Goal: Task Accomplishment & Management: Complete application form

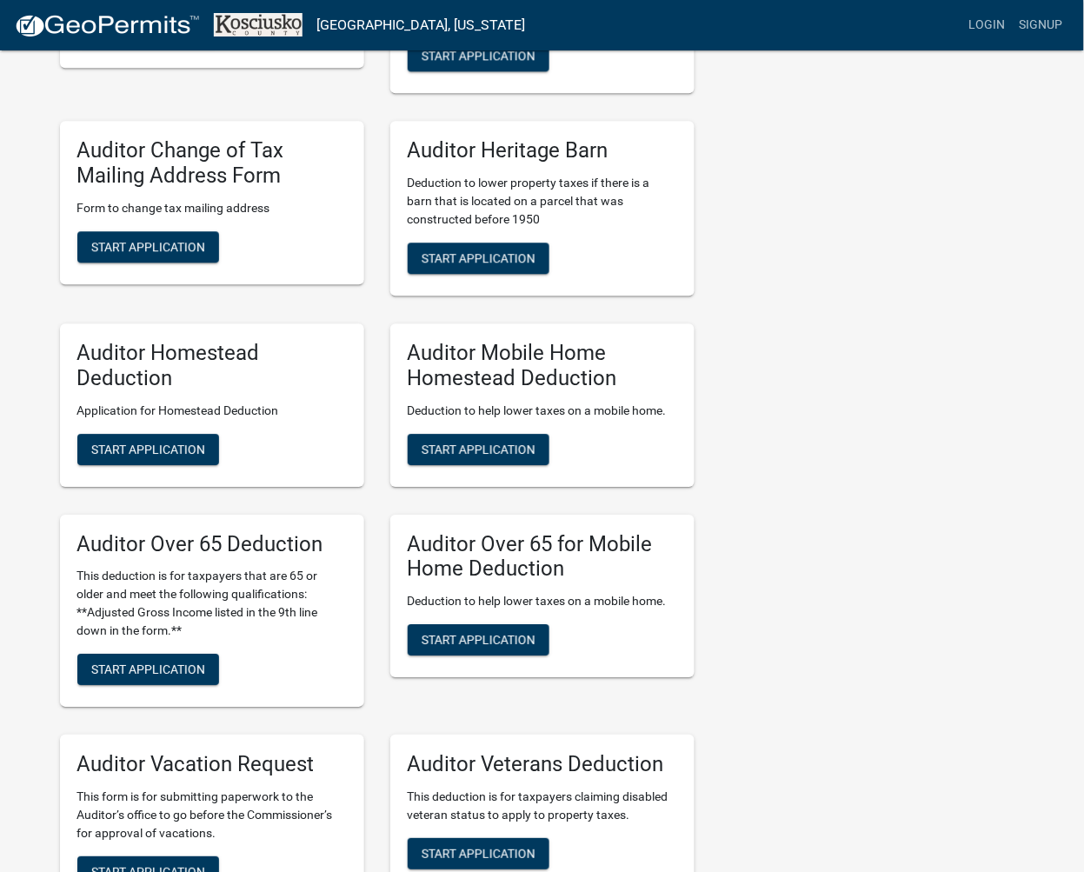
scroll to position [966, 0]
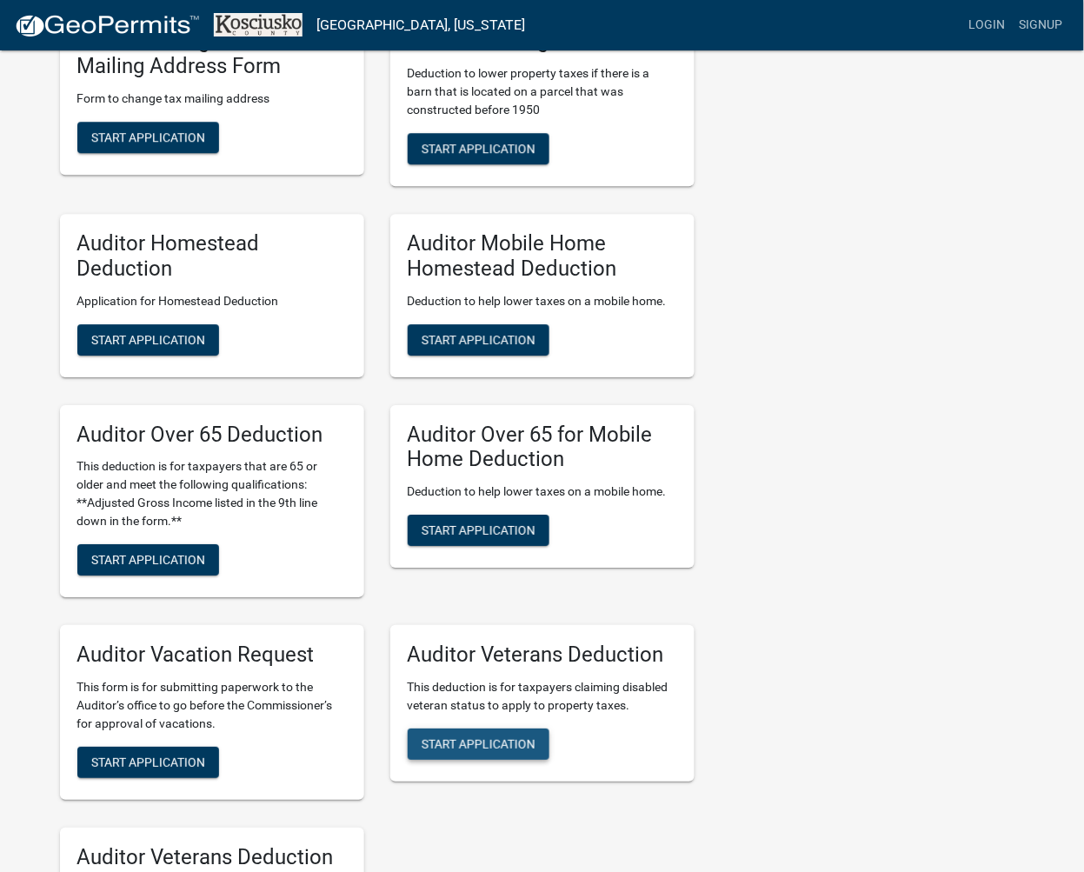
click at [540, 739] on button "Start Application" at bounding box center [479, 744] width 142 height 31
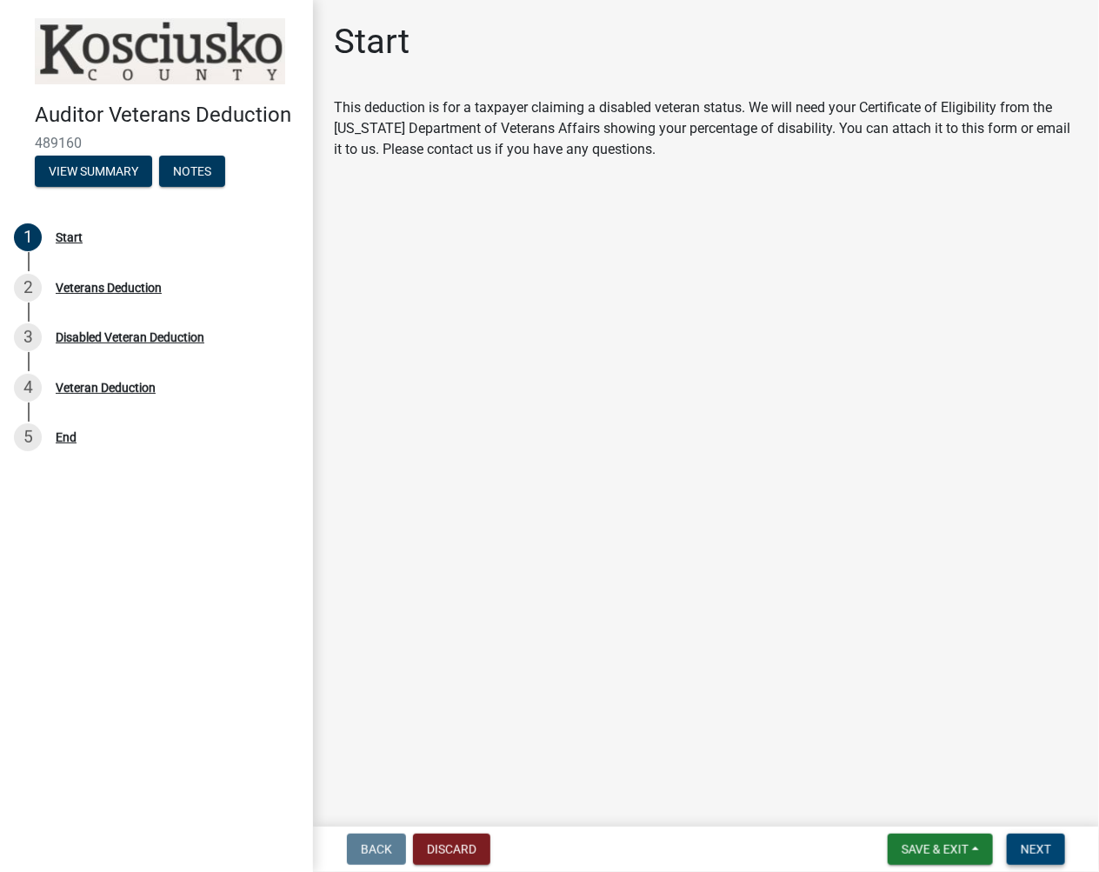
click at [1053, 855] on button "Next" at bounding box center [1036, 849] width 58 height 31
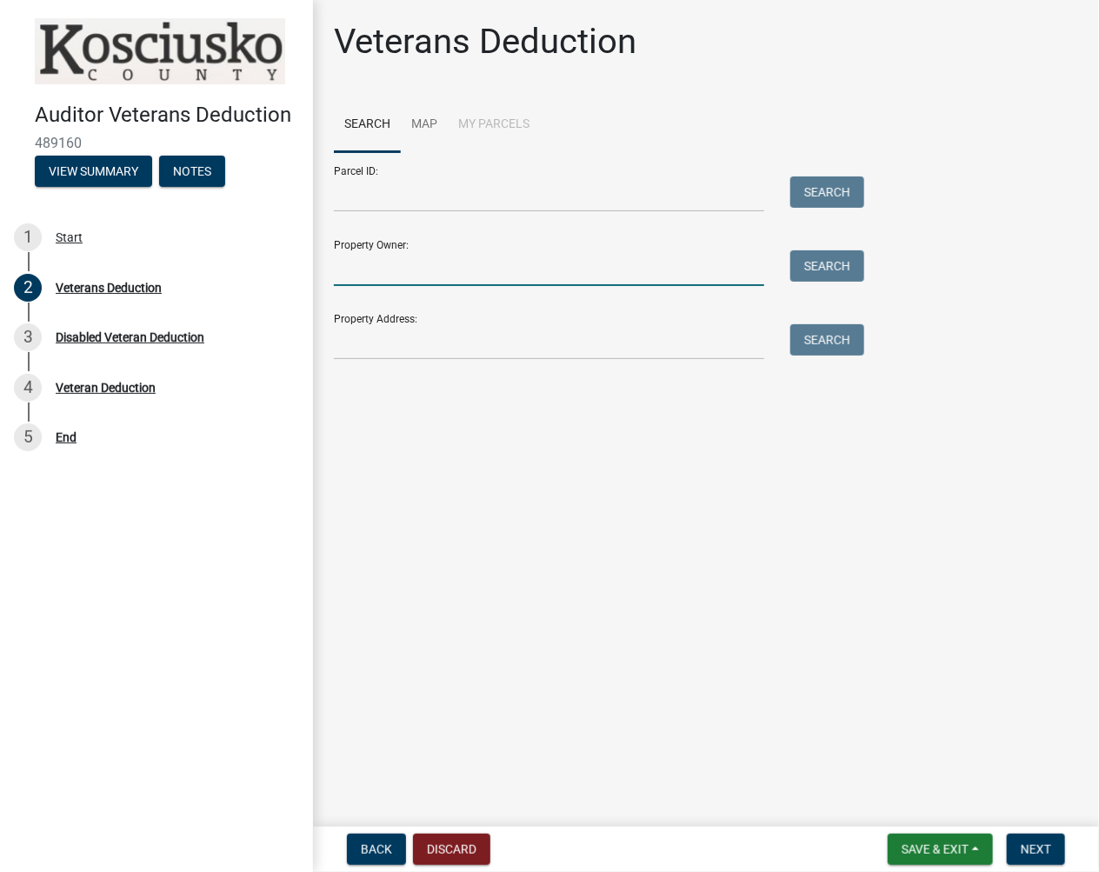
click at [497, 257] on input "Property Owner:" at bounding box center [549, 268] width 430 height 36
type input "[PERSON_NAME]"
drag, startPoint x: 438, startPoint y: 285, endPoint x: 310, endPoint y: 313, distance: 131.7
click at [315, 308] on div "Veterans Deduction Search Map My Parcels Parcel ID: Search Property Owner: [PER…" at bounding box center [706, 198] width 786 height 355
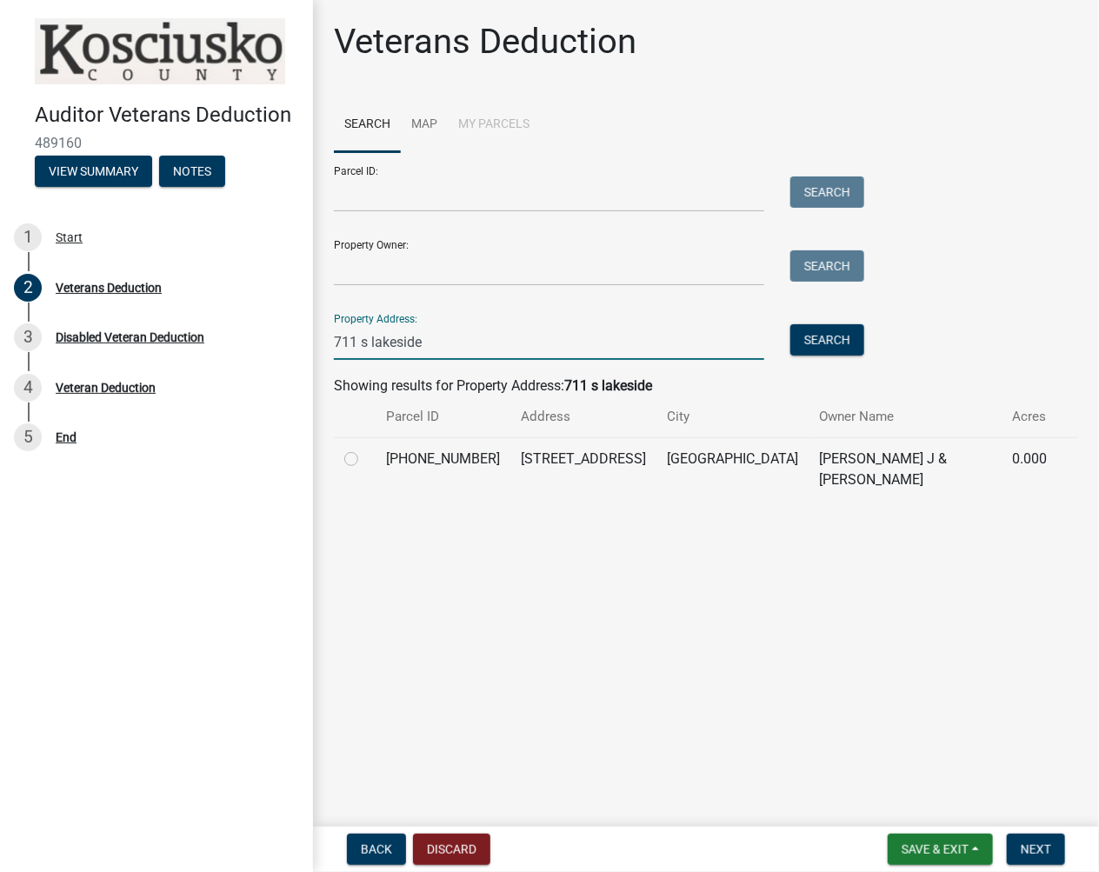
type input "711 s lakeside"
click at [365, 449] on label at bounding box center [365, 449] width 0 height 0
click at [365, 460] on input "radio" at bounding box center [370, 454] width 11 height 11
radio input "true"
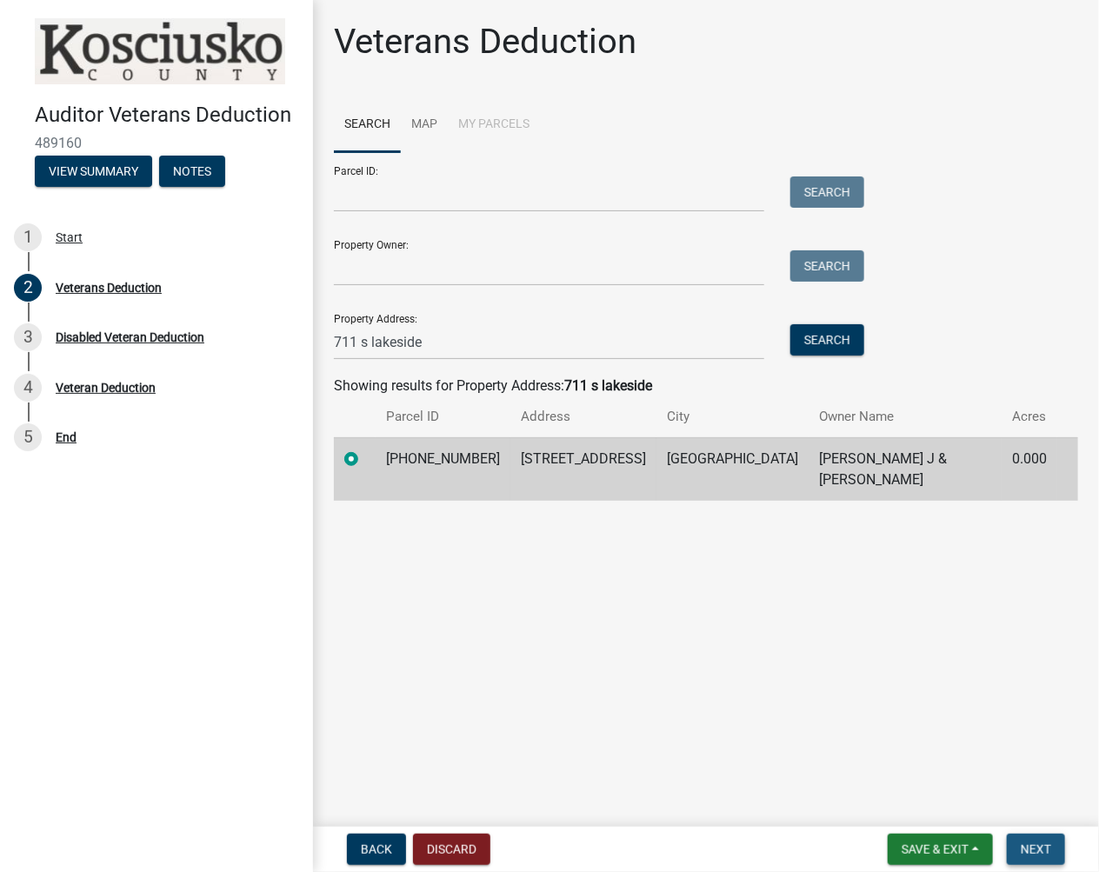
click at [1014, 850] on button "Next" at bounding box center [1036, 849] width 58 height 31
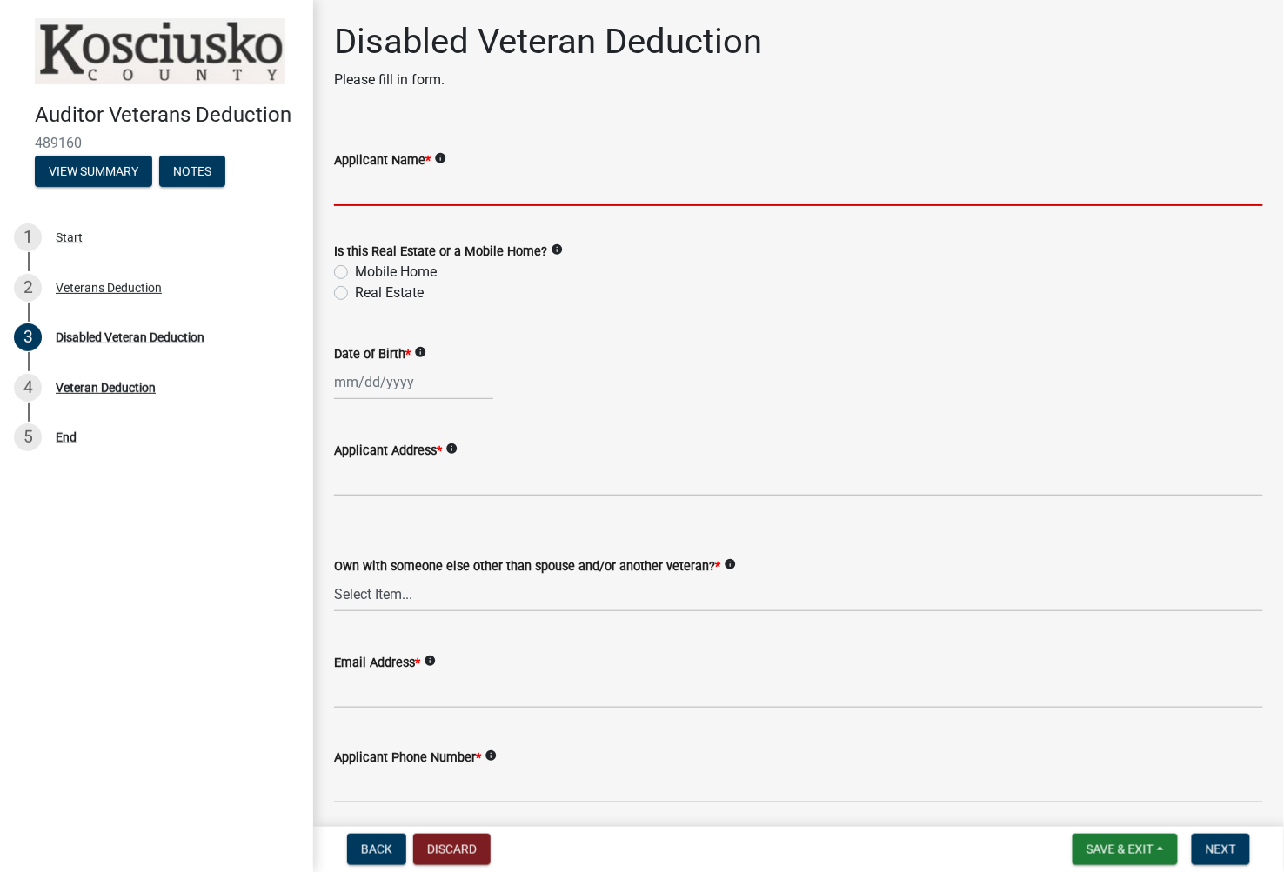
click at [483, 186] on input "Applicant Name *" at bounding box center [798, 188] width 929 height 36
type input "[PERSON_NAME]"
click at [355, 292] on label "Real Estate" at bounding box center [389, 293] width 69 height 21
click at [355, 292] on input "Real Estate" at bounding box center [360, 288] width 11 height 11
radio input "true"
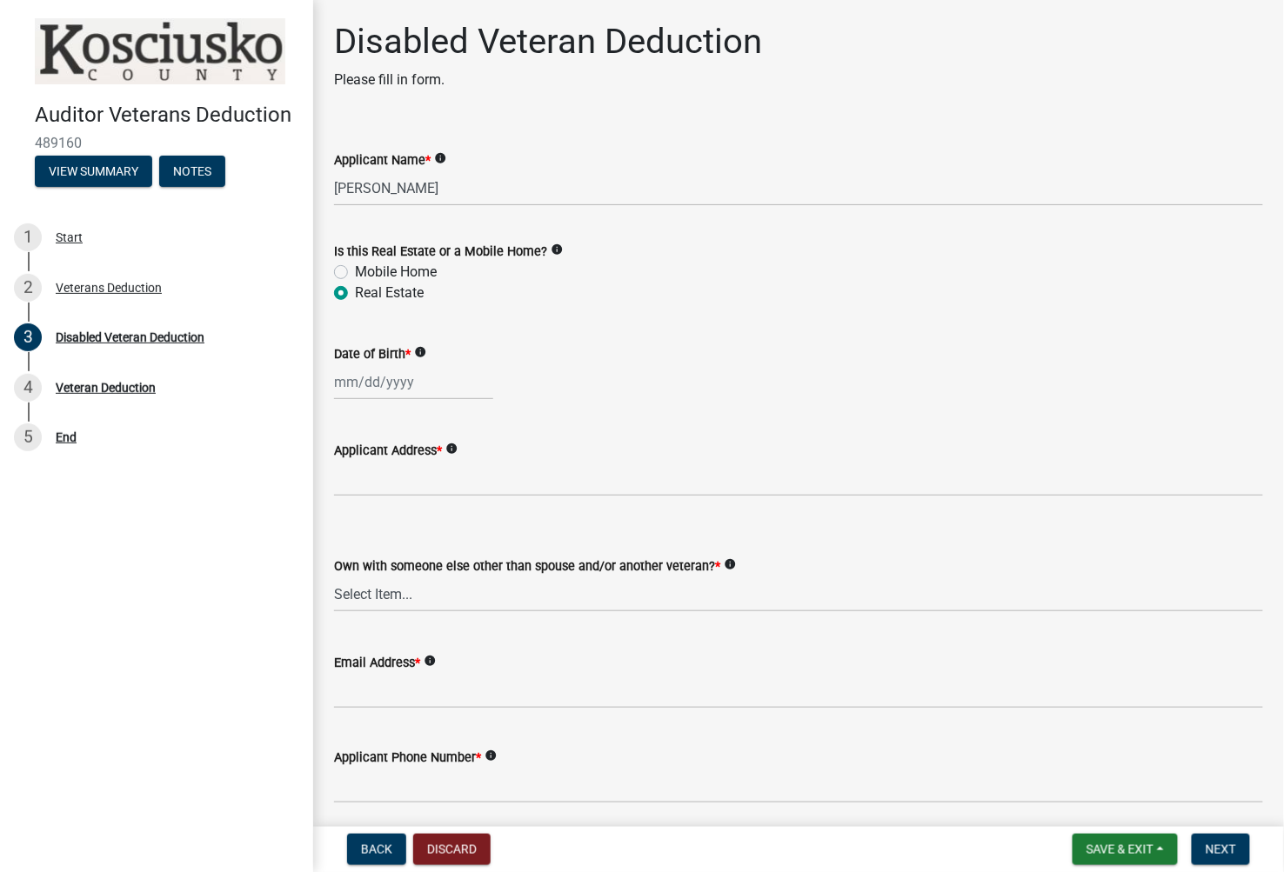
click at [341, 389] on div at bounding box center [413, 382] width 159 height 36
select select "10"
select select "2025"
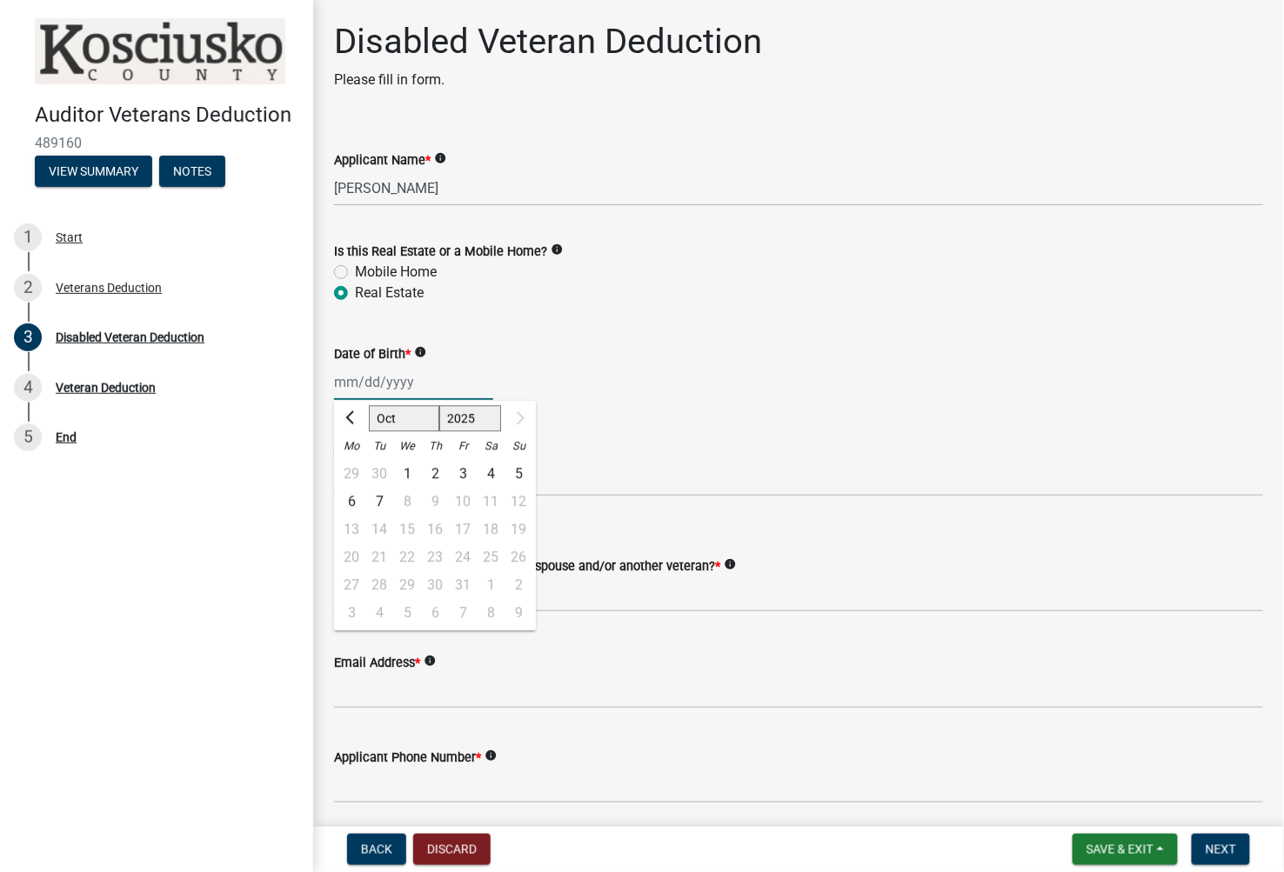
click at [343, 389] on input "Date of Birth *" at bounding box center [413, 382] width 159 height 36
type input "[DATE]"
click at [637, 450] on div "Applicant Address * info" at bounding box center [798, 450] width 929 height 21
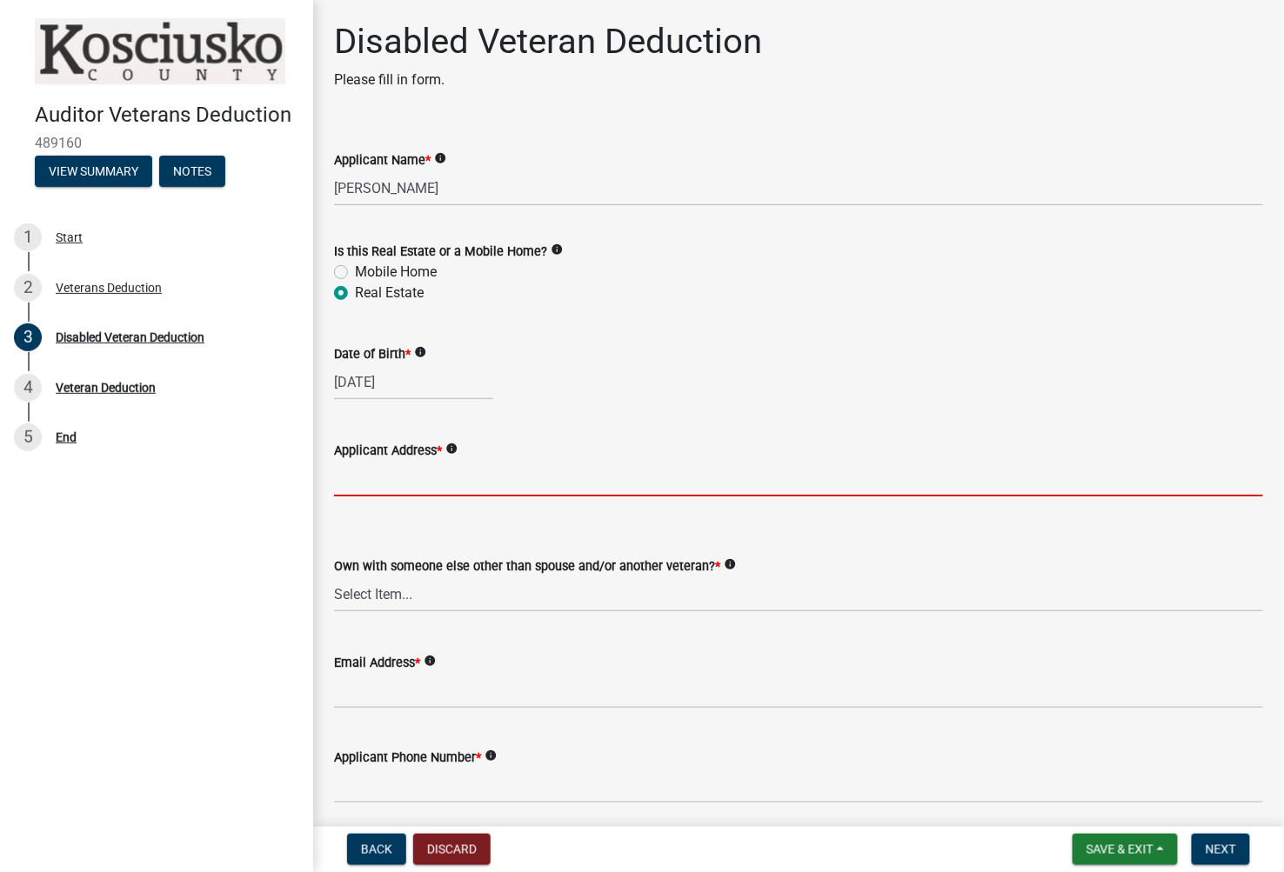
click at [436, 484] on input "Applicant Address *" at bounding box center [798, 479] width 929 height 36
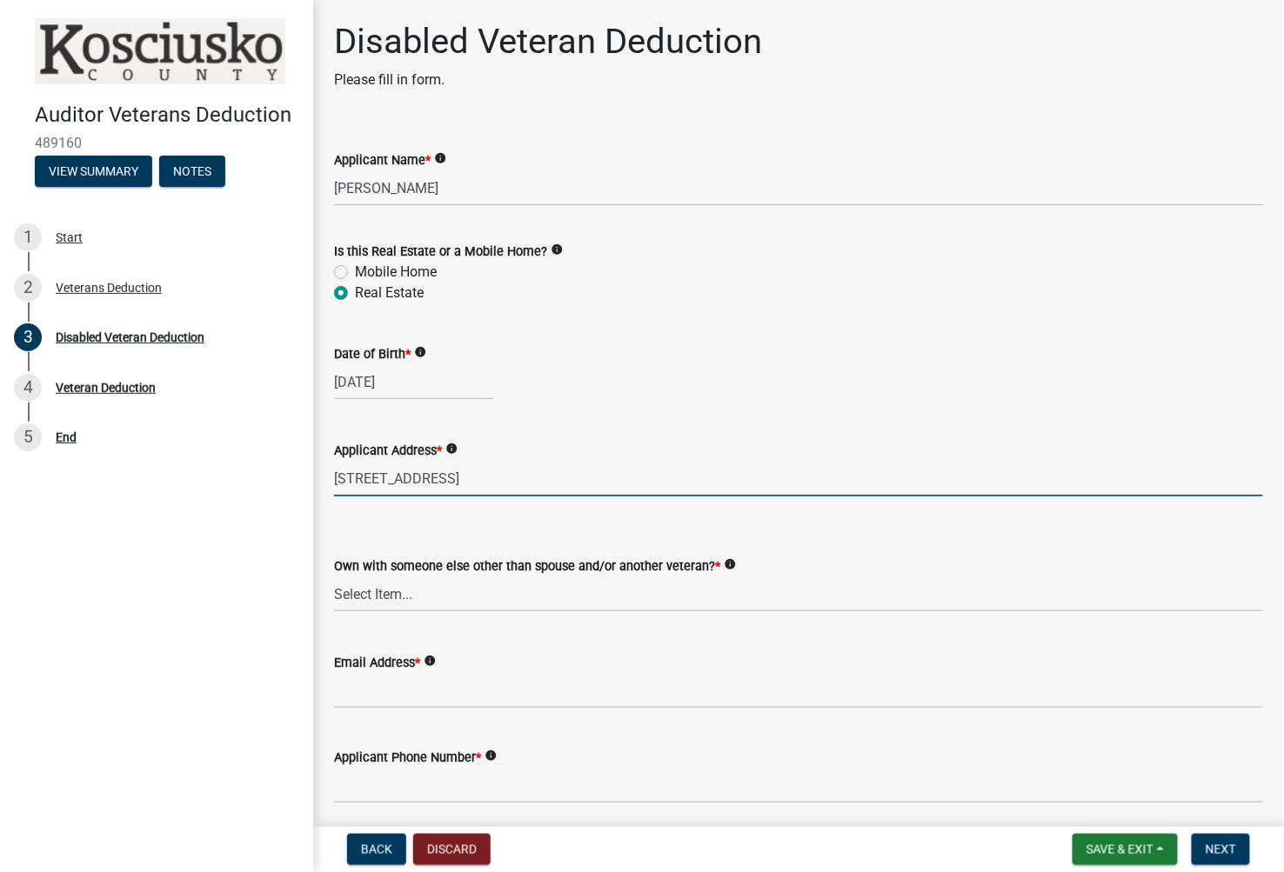
type input "[STREET_ADDRESS]"
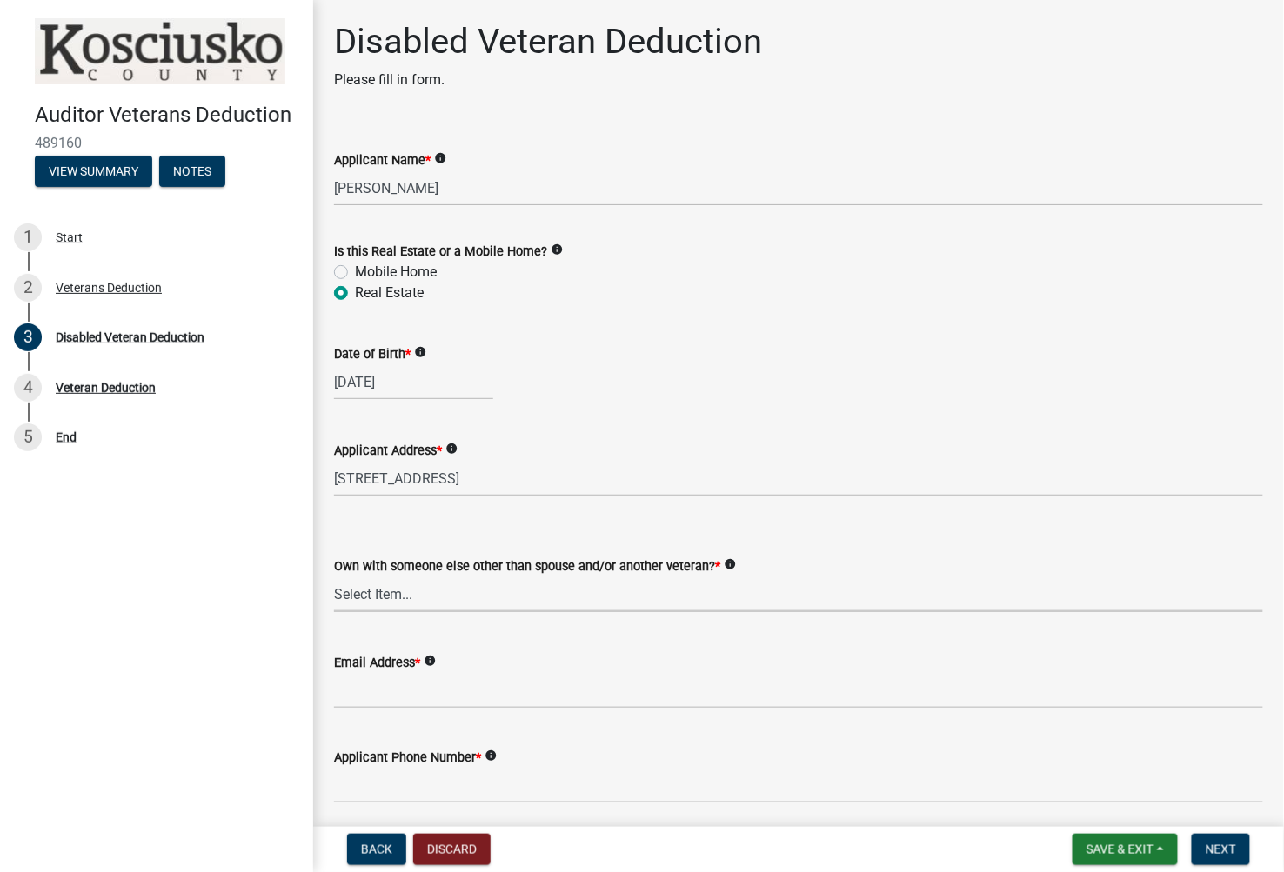
click at [444, 585] on select "Select Item... Yes No" at bounding box center [798, 595] width 929 height 36
click at [334, 577] on select "Select Item... Yes No" at bounding box center [798, 595] width 929 height 36
select select "36a12cd3-102c-4844-8c55-94b88fe470ab"
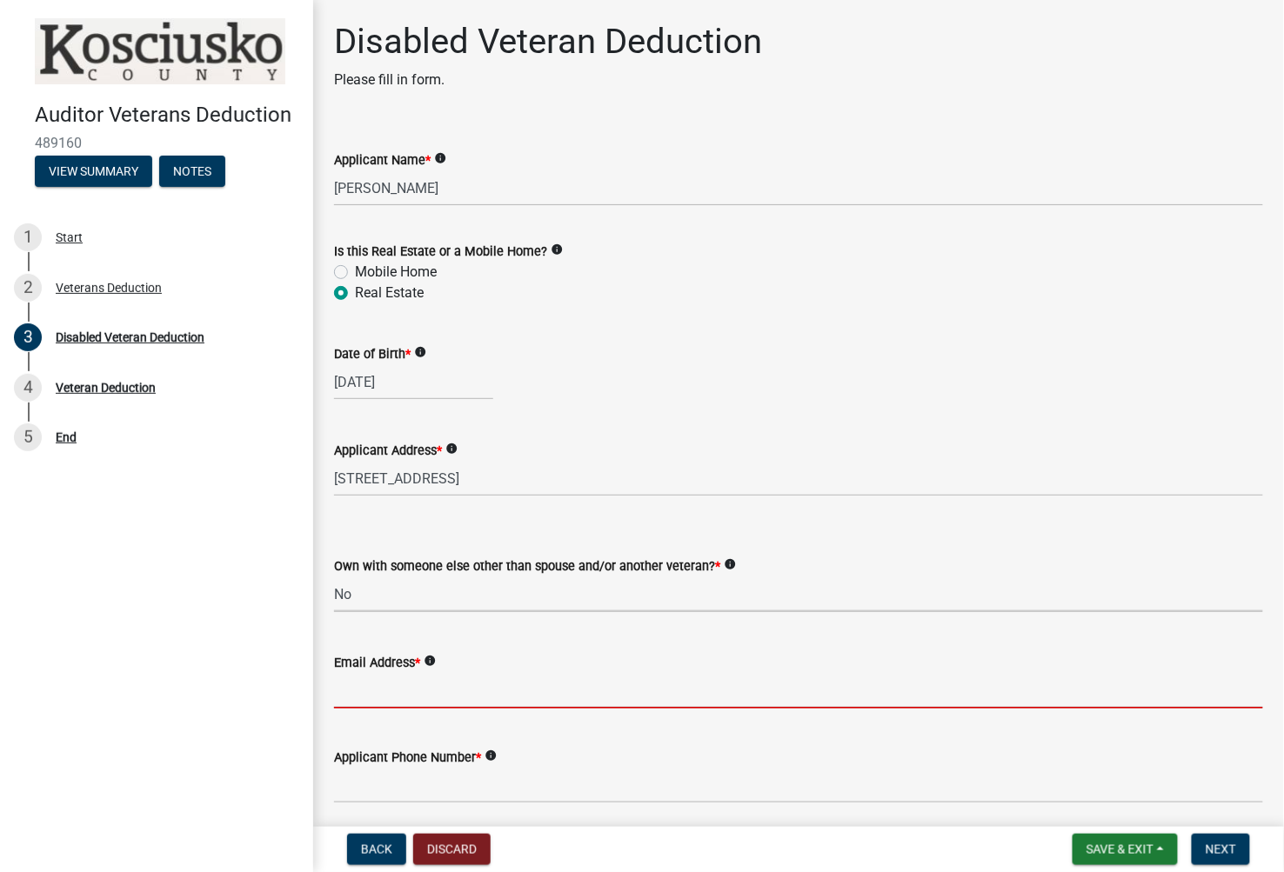
click at [381, 702] on input "Email Address *" at bounding box center [798, 691] width 929 height 36
type input "[EMAIL_ADDRESS][DOMAIN_NAME]"
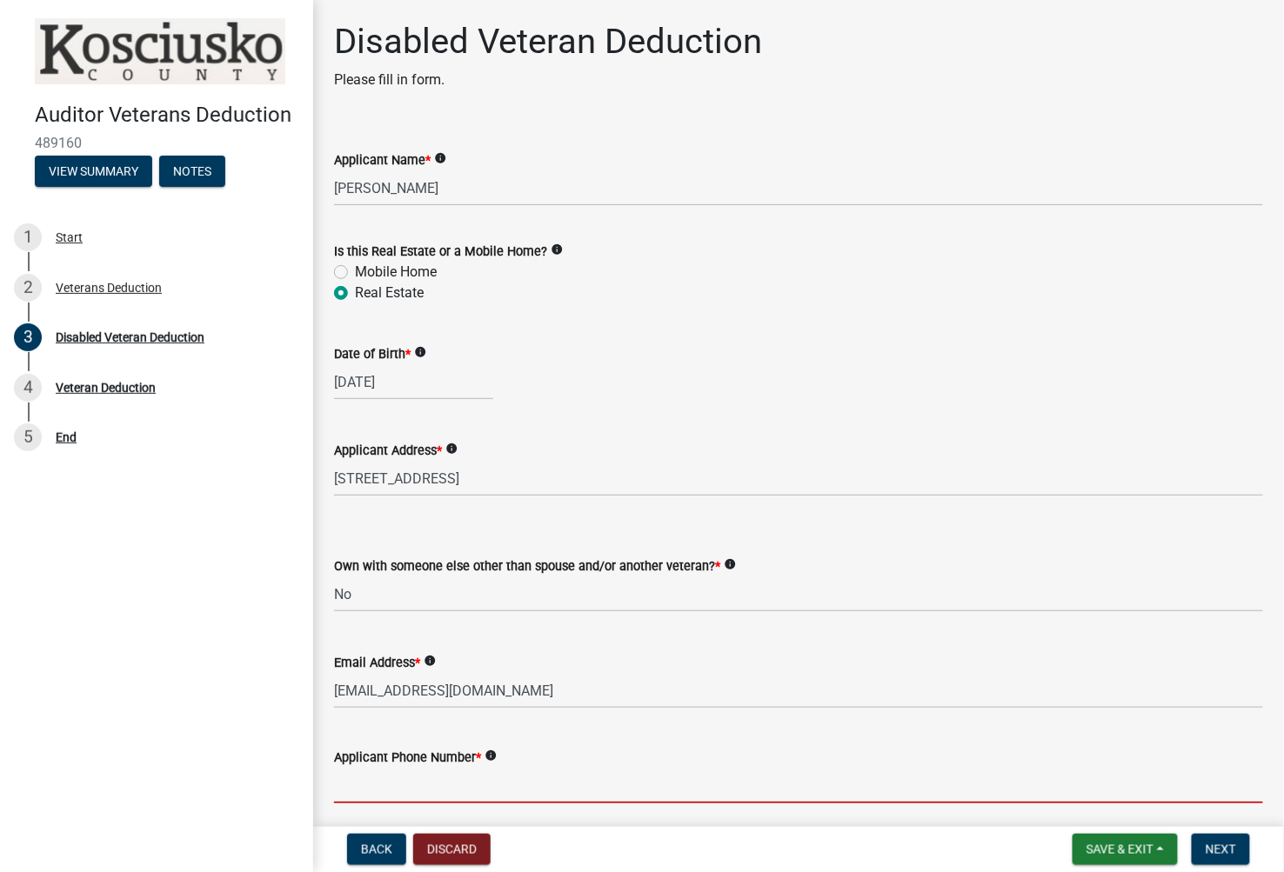
scroll to position [97, 0]
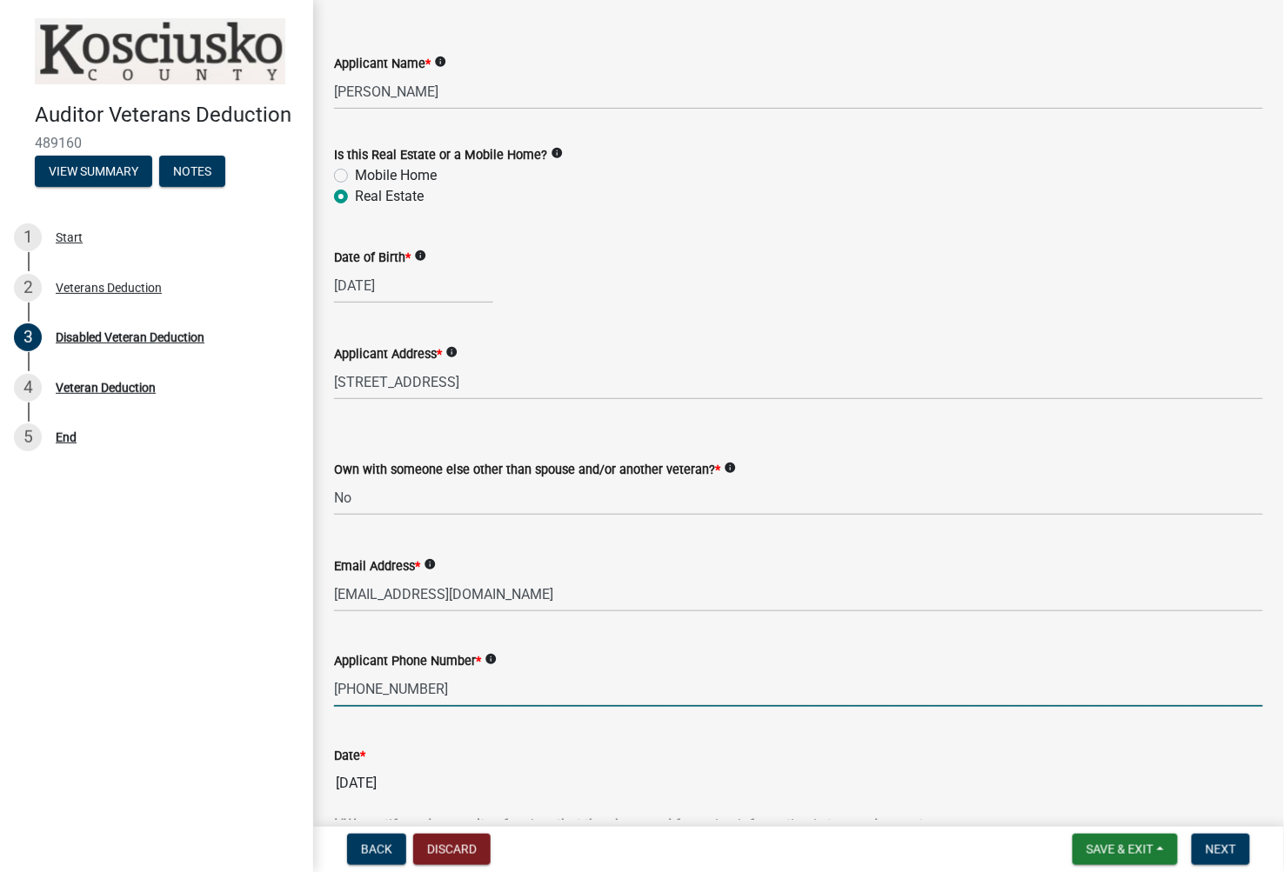
type input "[PHONE_NUMBER]"
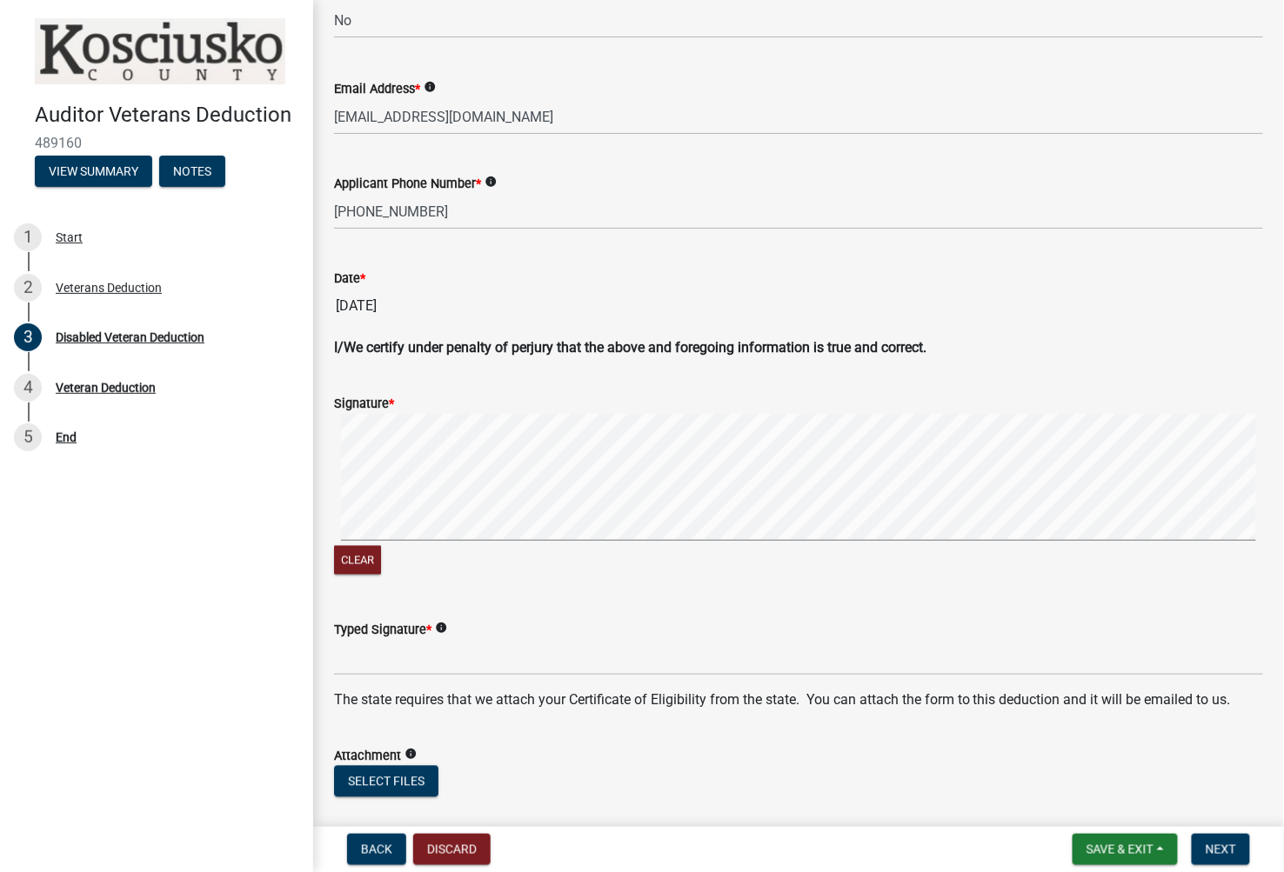
scroll to position [579, 0]
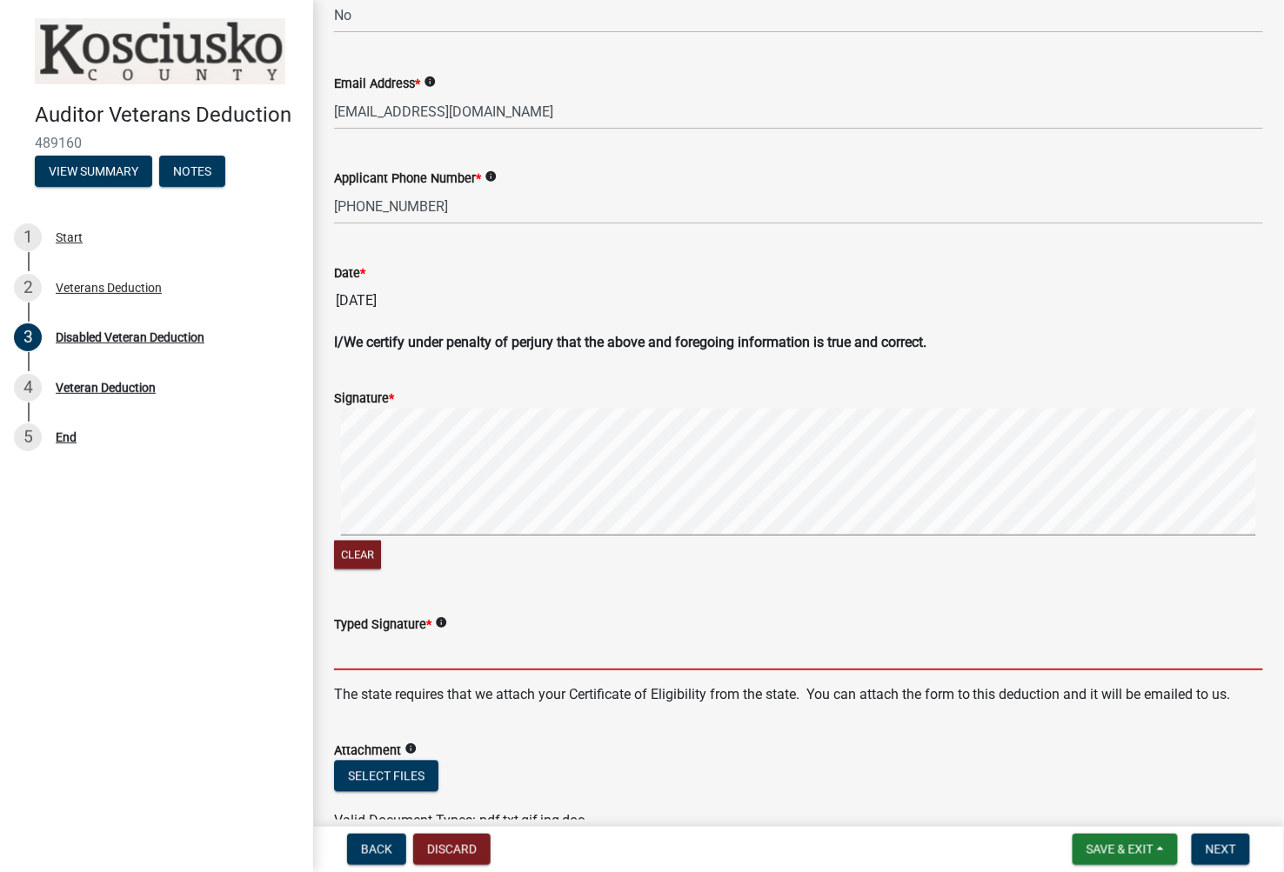
click at [444, 650] on input "Typed Signature *" at bounding box center [798, 653] width 929 height 36
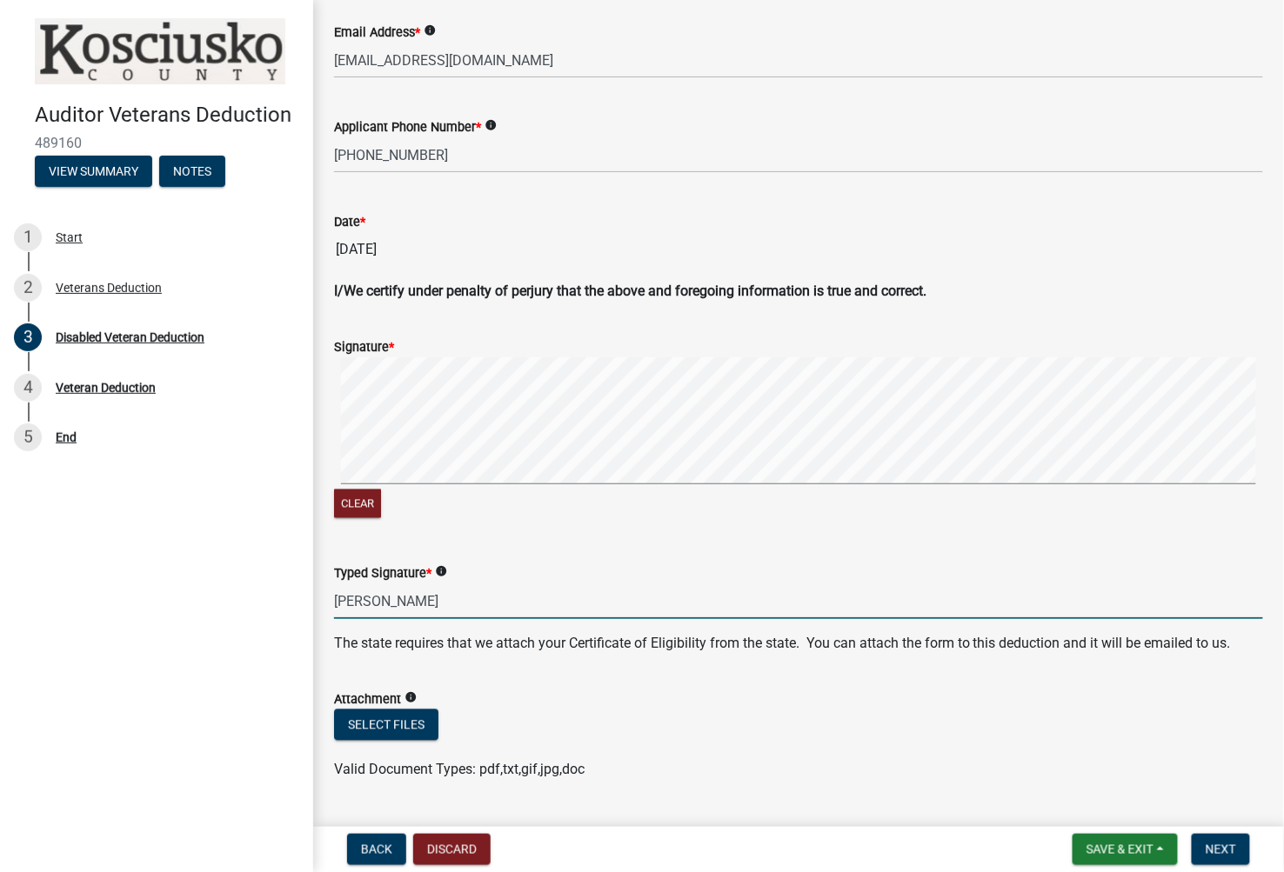
scroll to position [673, 0]
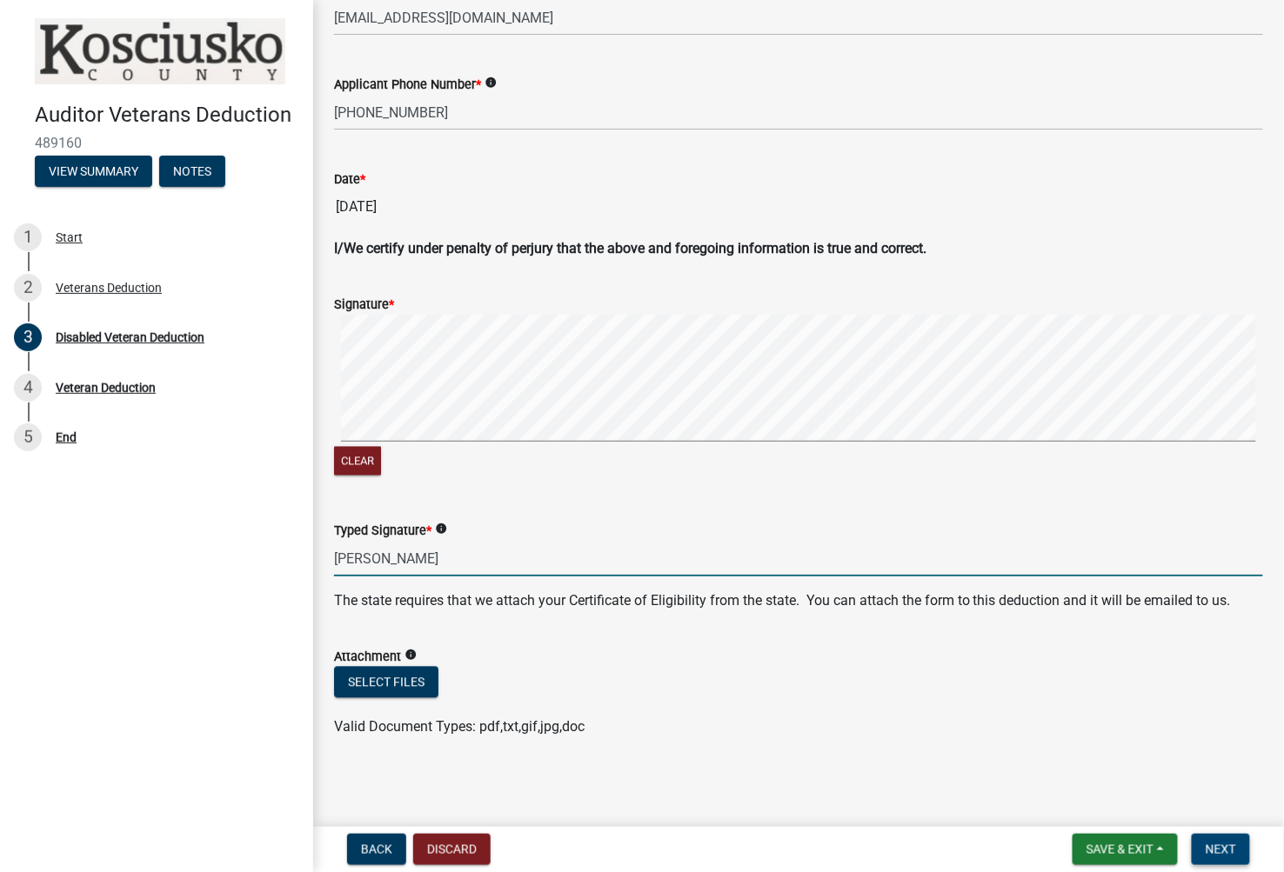
type input "[PERSON_NAME]"
click at [1098, 846] on button "Next" at bounding box center [1220, 849] width 58 height 31
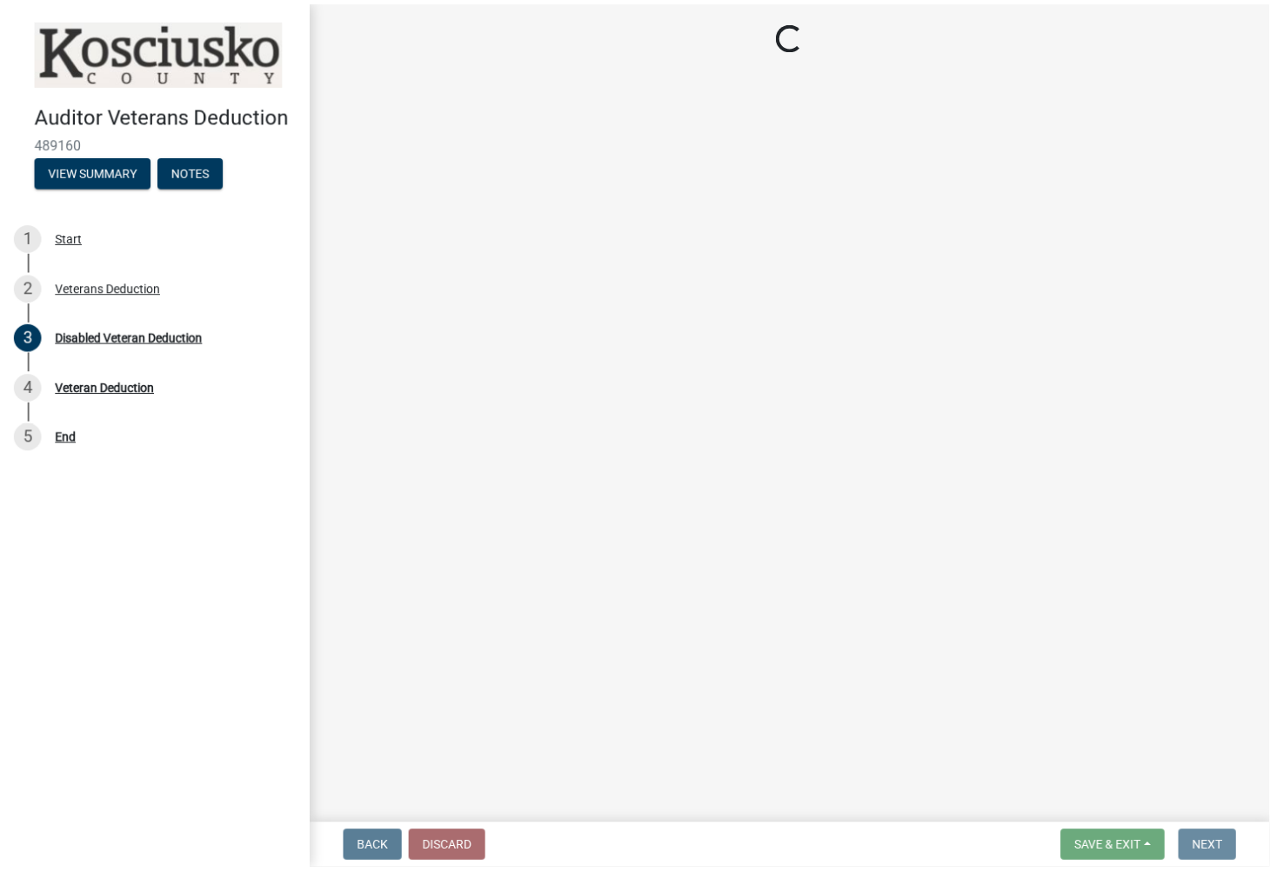
scroll to position [0, 0]
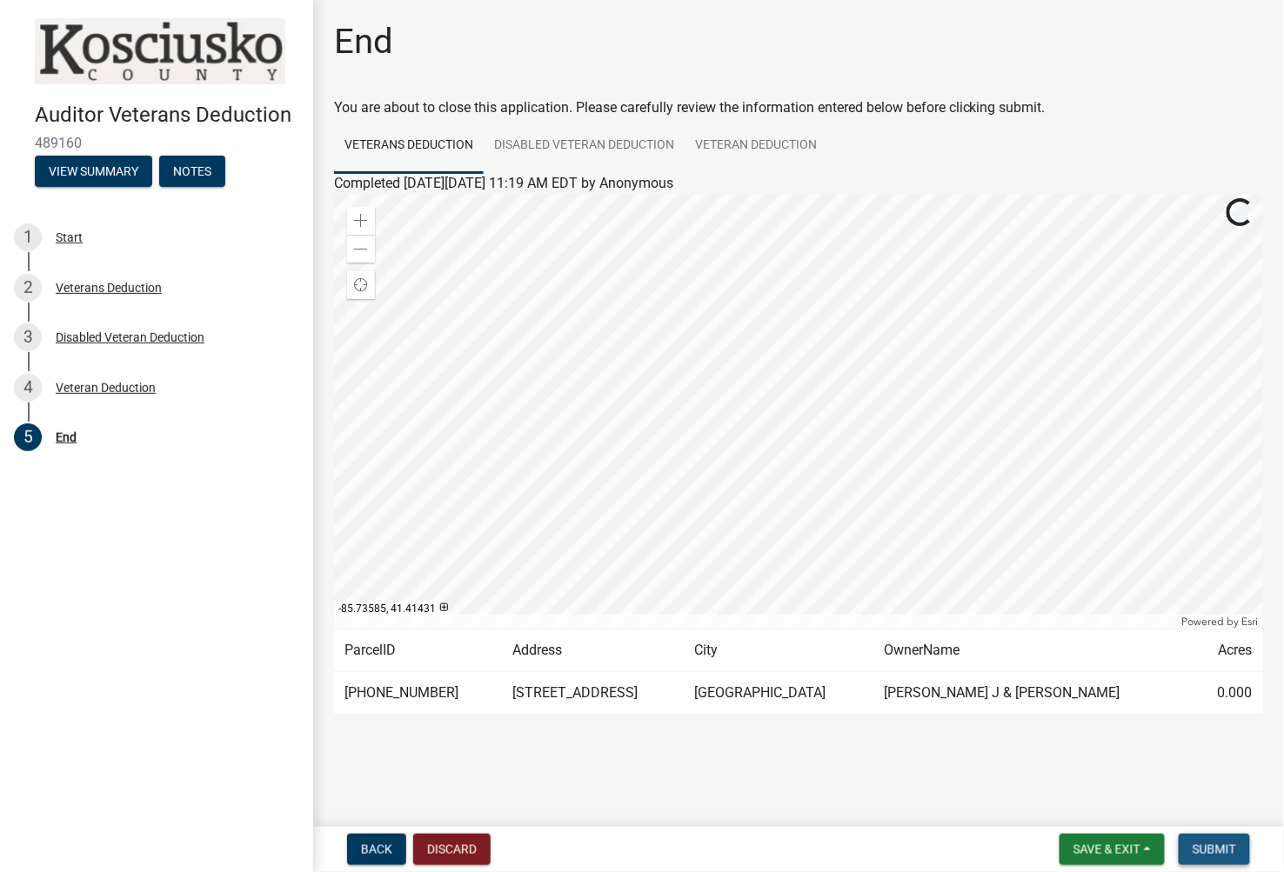
click at [1098, 845] on span "Submit" at bounding box center [1213, 850] width 43 height 14
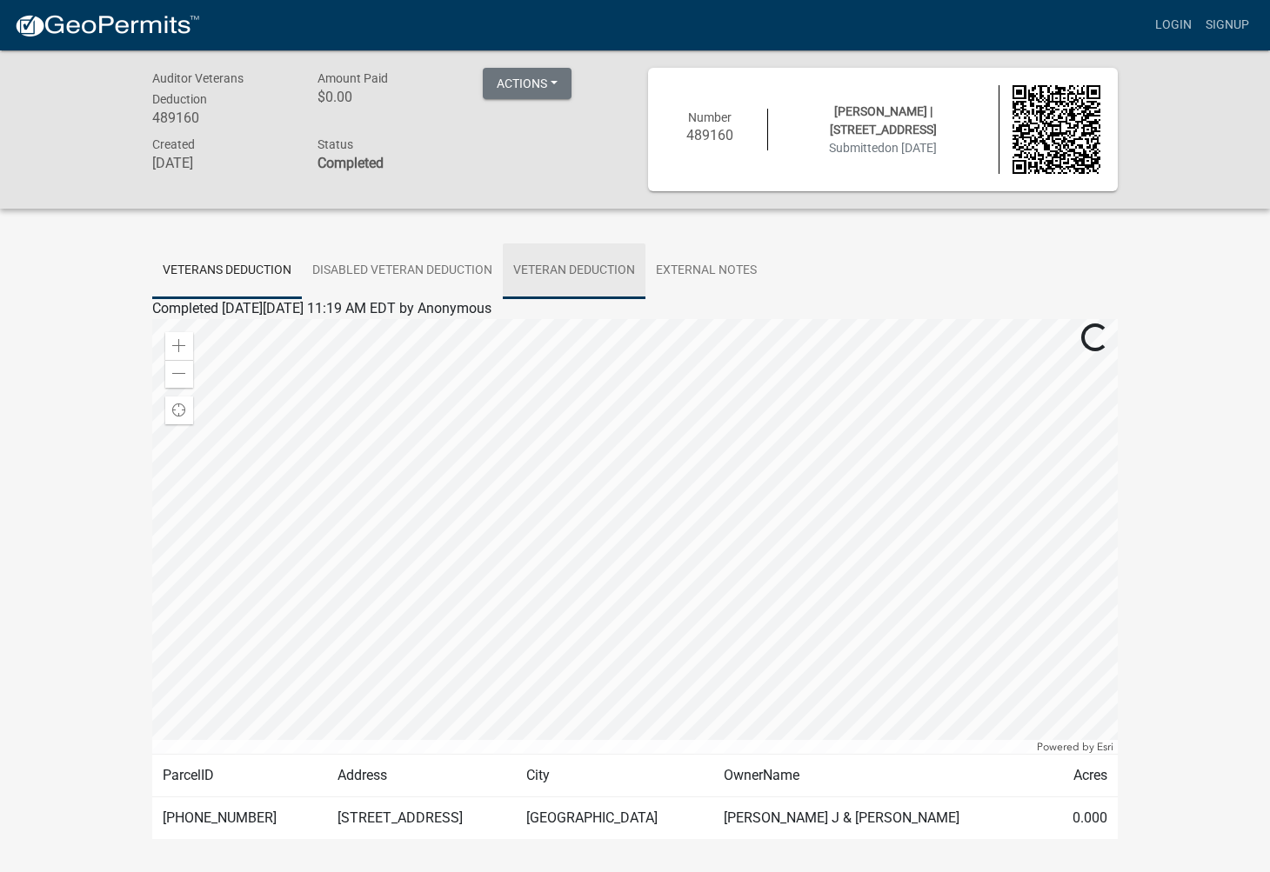
click at [619, 267] on link "Veteran Deduction" at bounding box center [574, 272] width 143 height 56
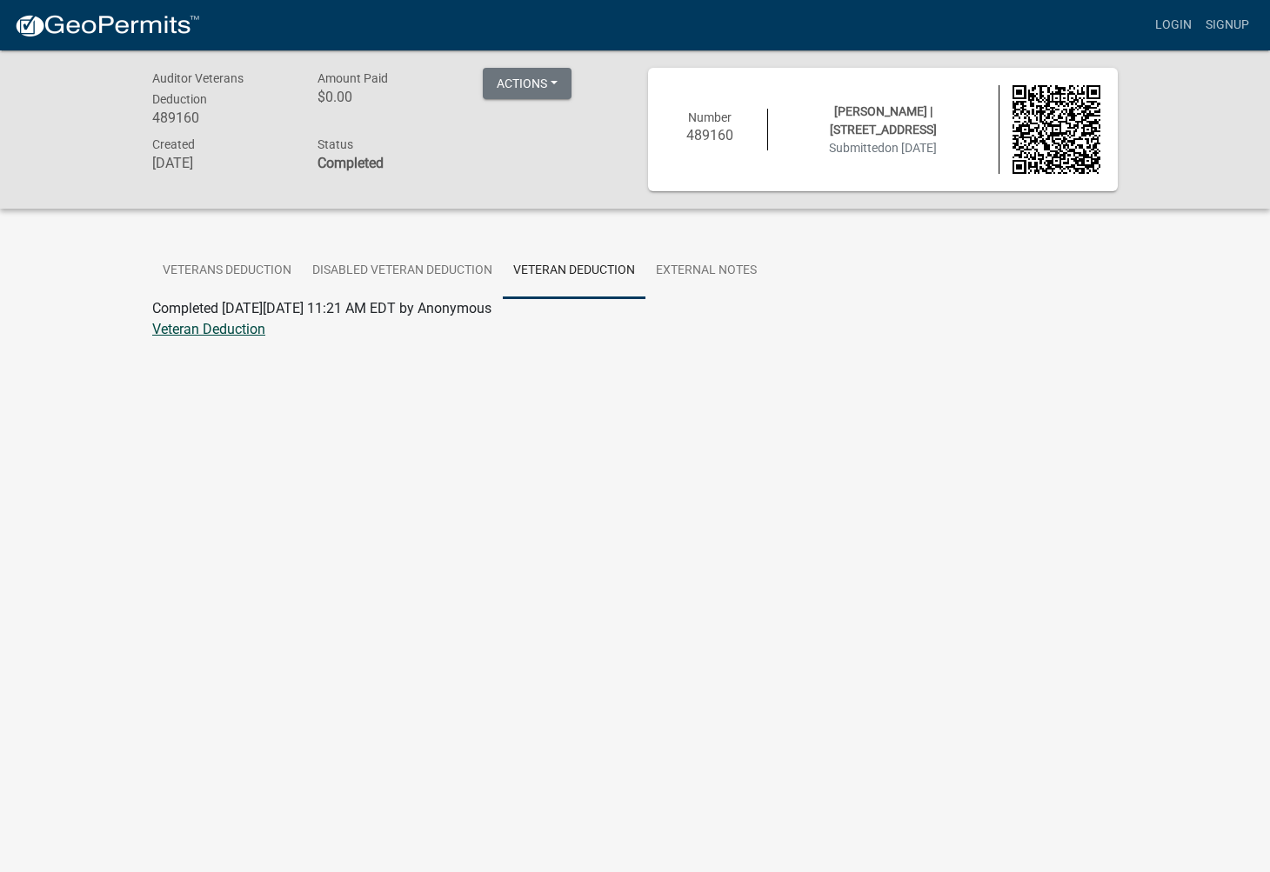
click at [198, 334] on link "Veteran Deduction" at bounding box center [208, 329] width 113 height 17
